Goal: Find specific page/section: Find specific page/section

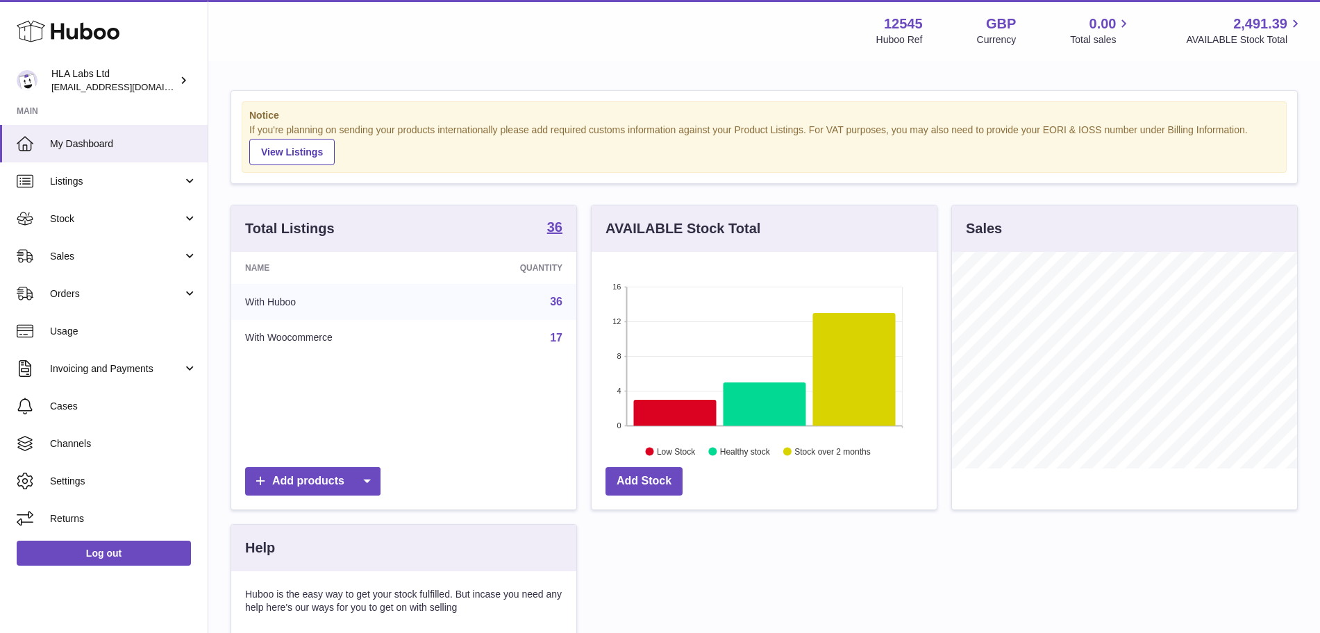
scroll to position [217, 345]
click at [102, 262] on span "Sales" at bounding box center [116, 256] width 133 height 13
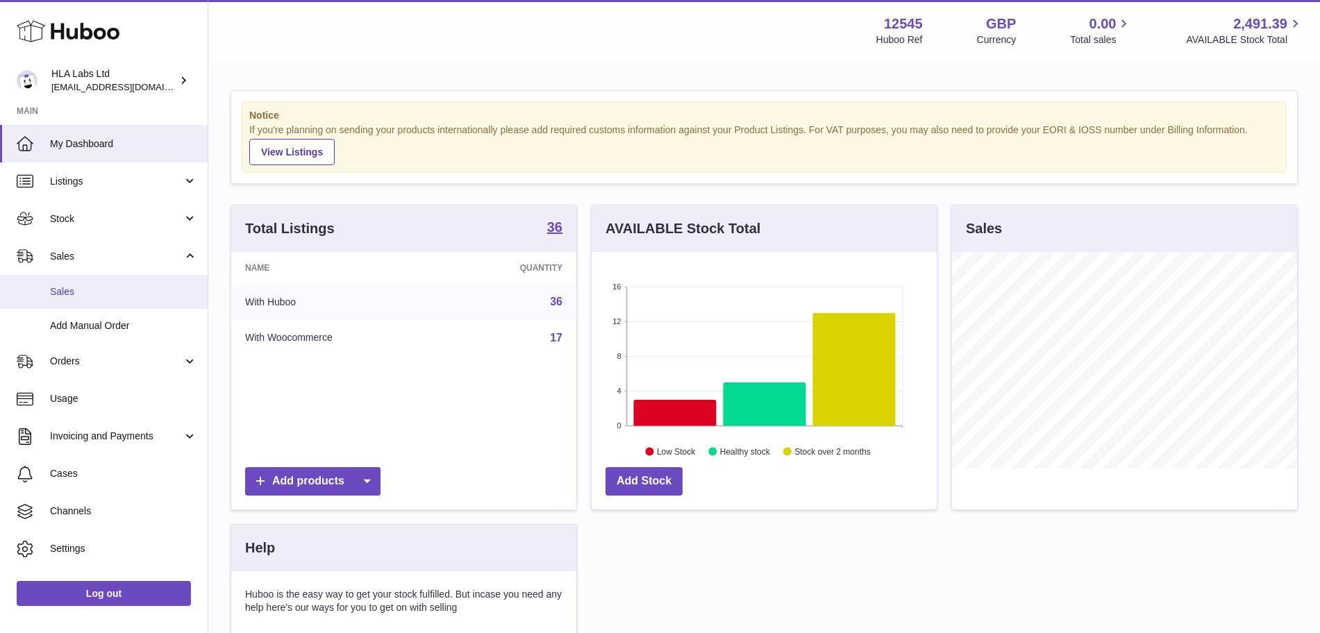
click at [97, 297] on span "Sales" at bounding box center [123, 291] width 147 height 13
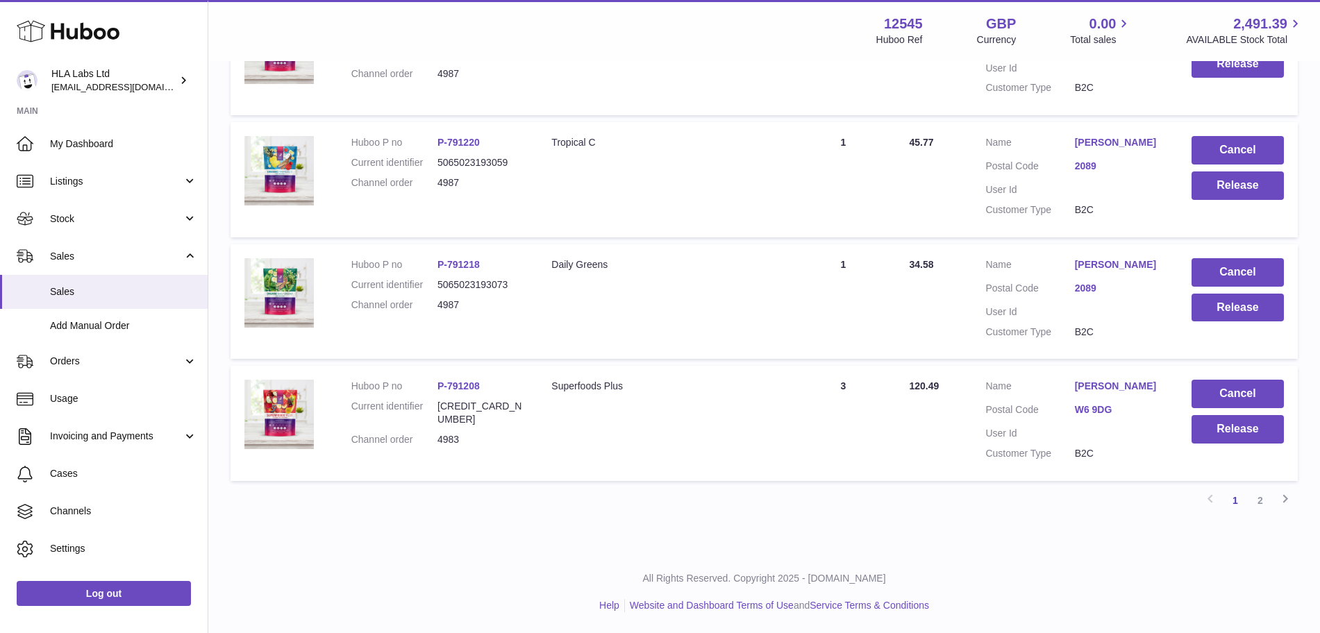
scroll to position [1132, 0]
click at [1261, 508] on link "2" at bounding box center [1260, 500] width 25 height 25
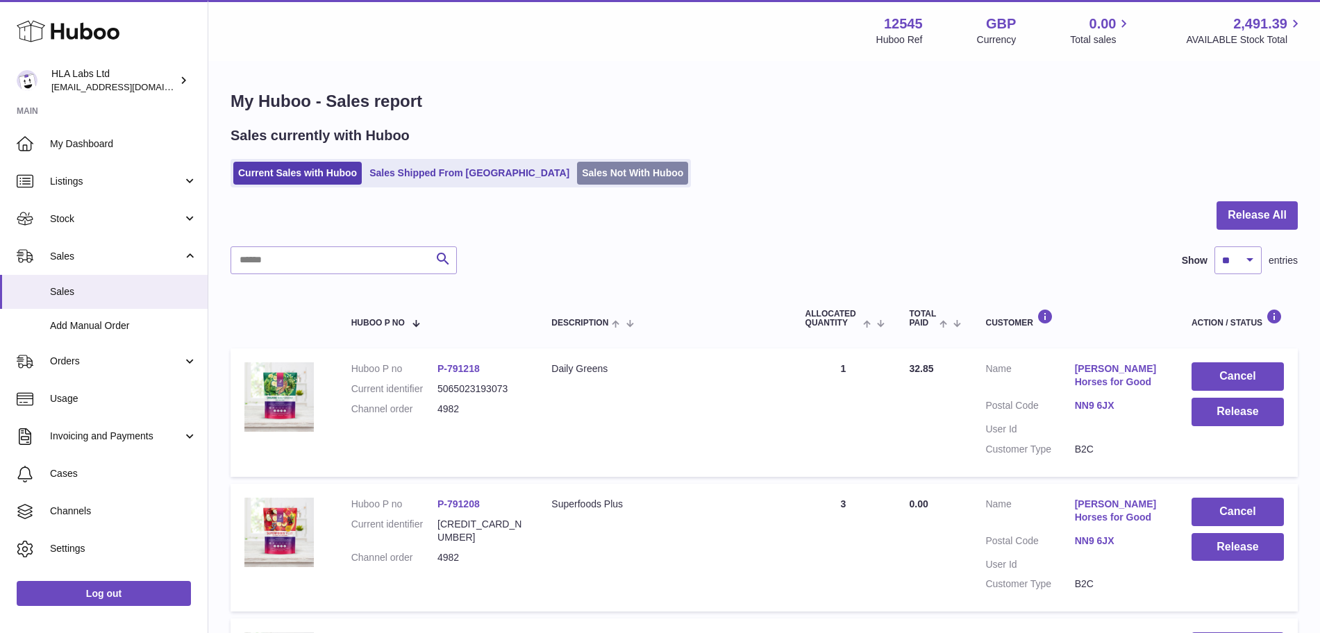
click at [577, 171] on link "Sales Not With Huboo" at bounding box center [632, 173] width 111 height 23
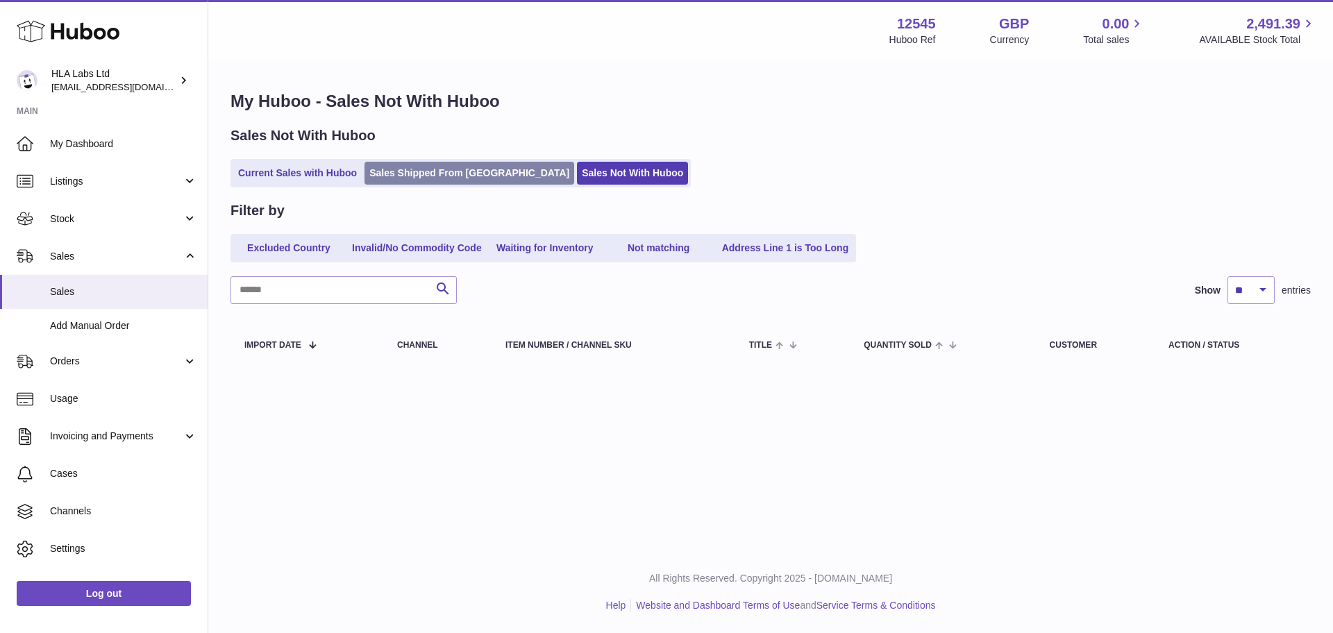
click at [462, 169] on link "Sales Shipped From [GEOGRAPHIC_DATA]" at bounding box center [470, 173] width 210 height 23
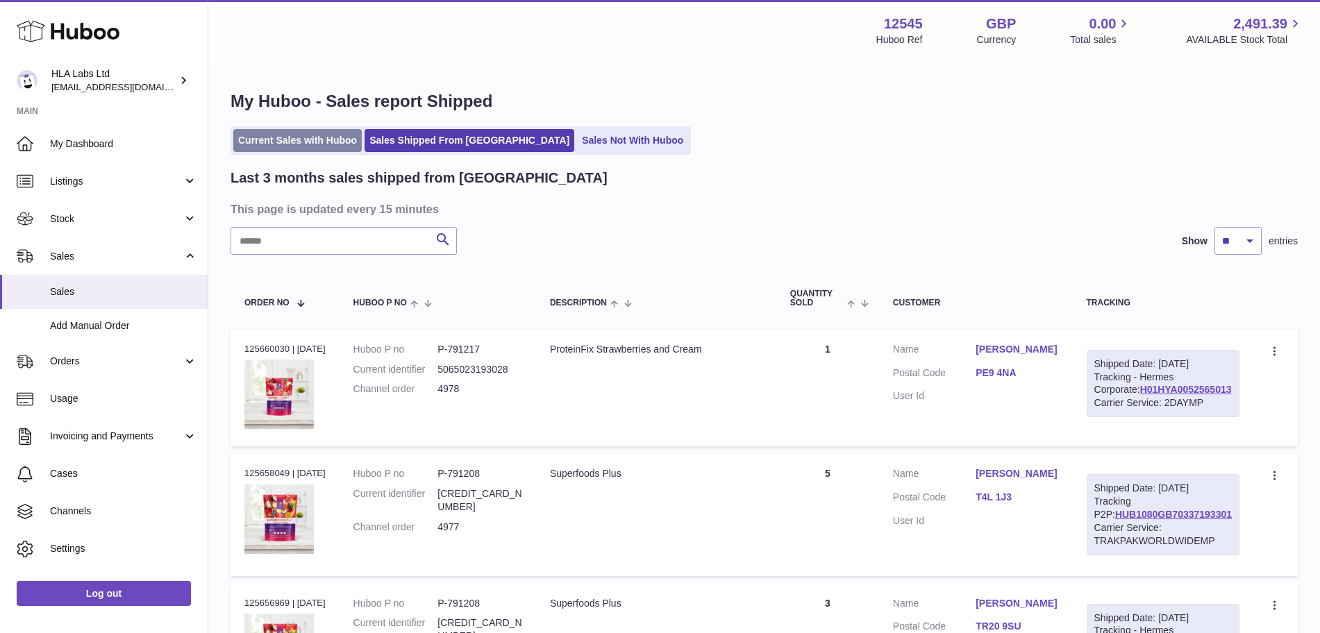
click at [280, 137] on link "Current Sales with Huboo" at bounding box center [297, 140] width 128 height 23
